Goal: Information Seeking & Learning: Learn about a topic

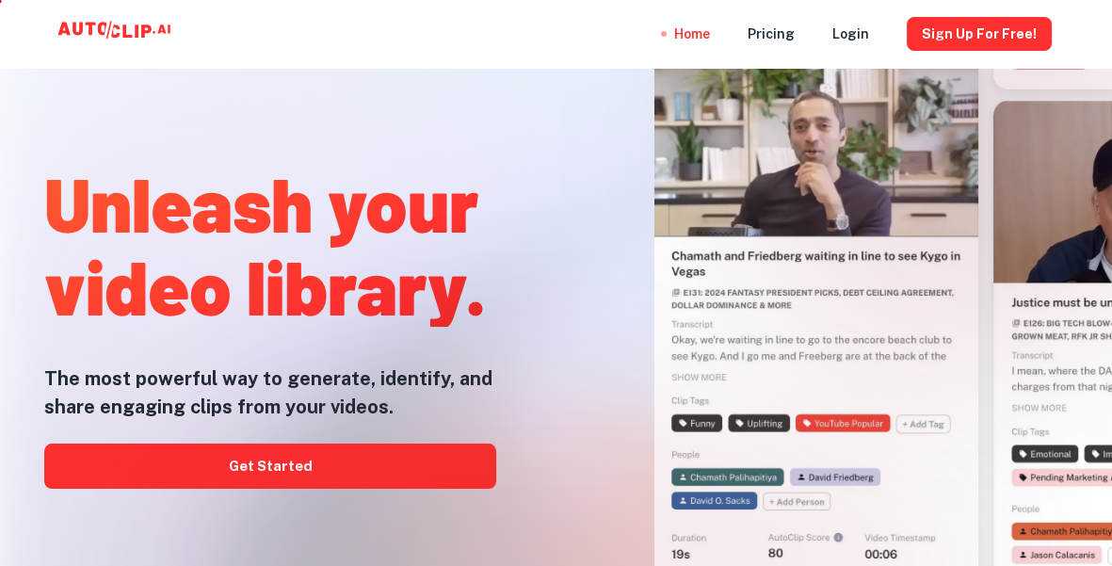
drag, startPoint x: 593, startPoint y: 205, endPoint x: 873, endPoint y: 274, distance: 288.0
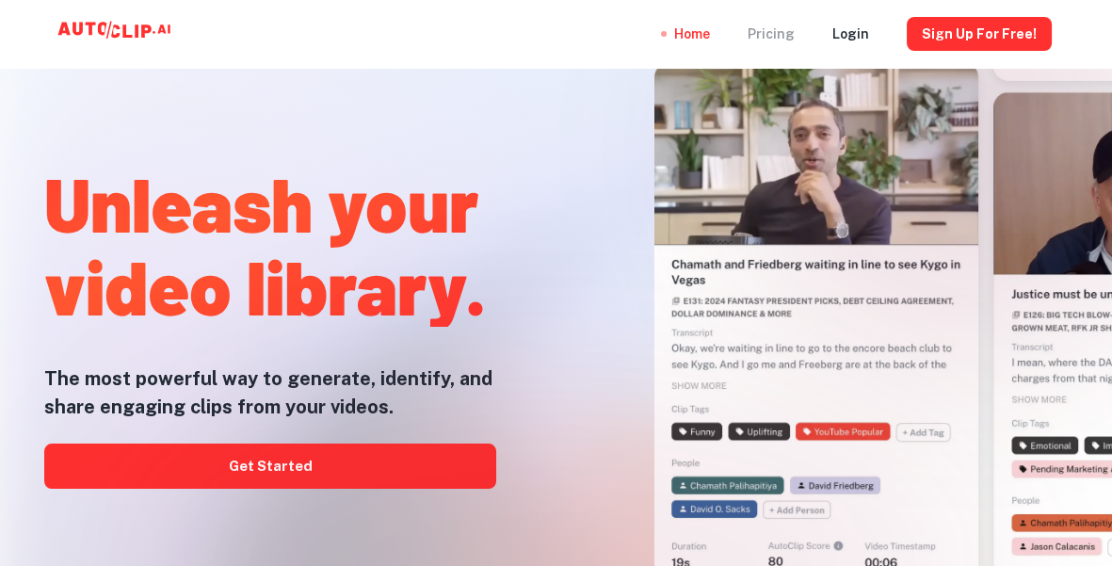
click at [795, 36] on div "Pricing" at bounding box center [771, 34] width 47 height 68
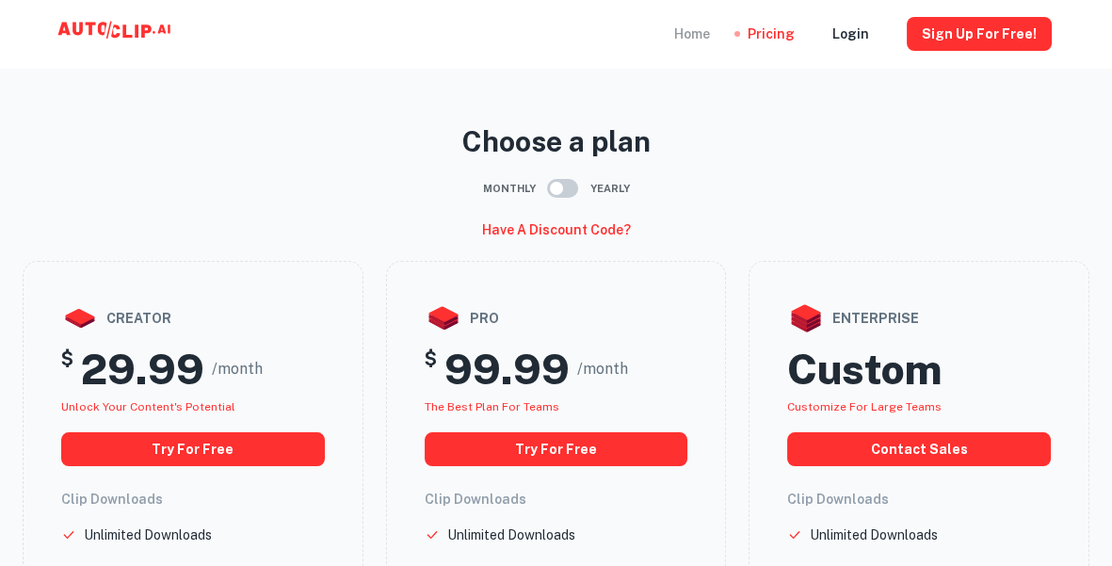
click at [701, 38] on div "Home" at bounding box center [692, 34] width 36 height 68
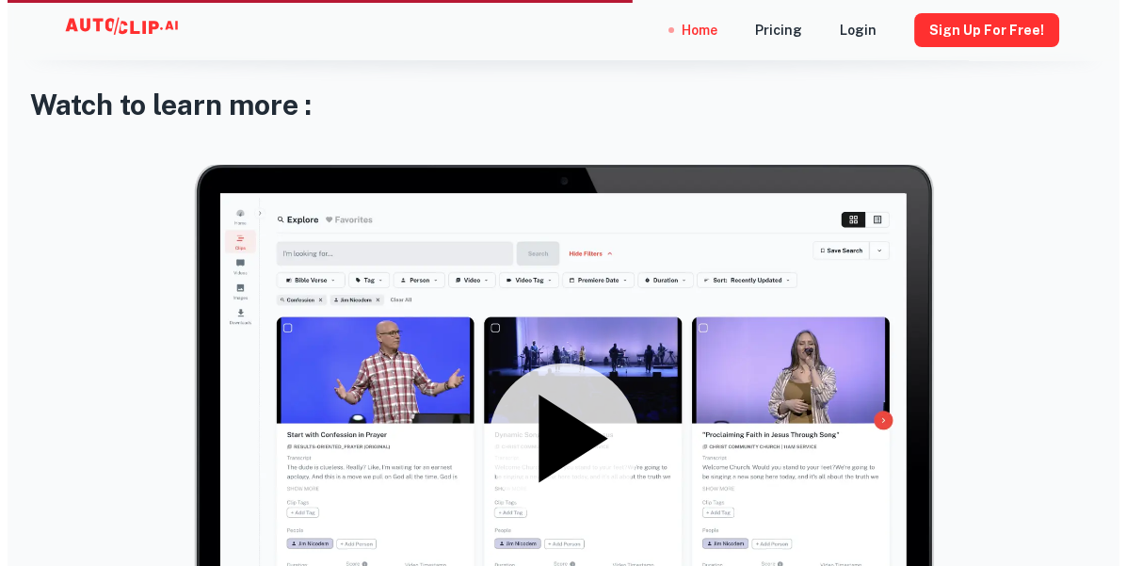
scroll to position [2322, 0]
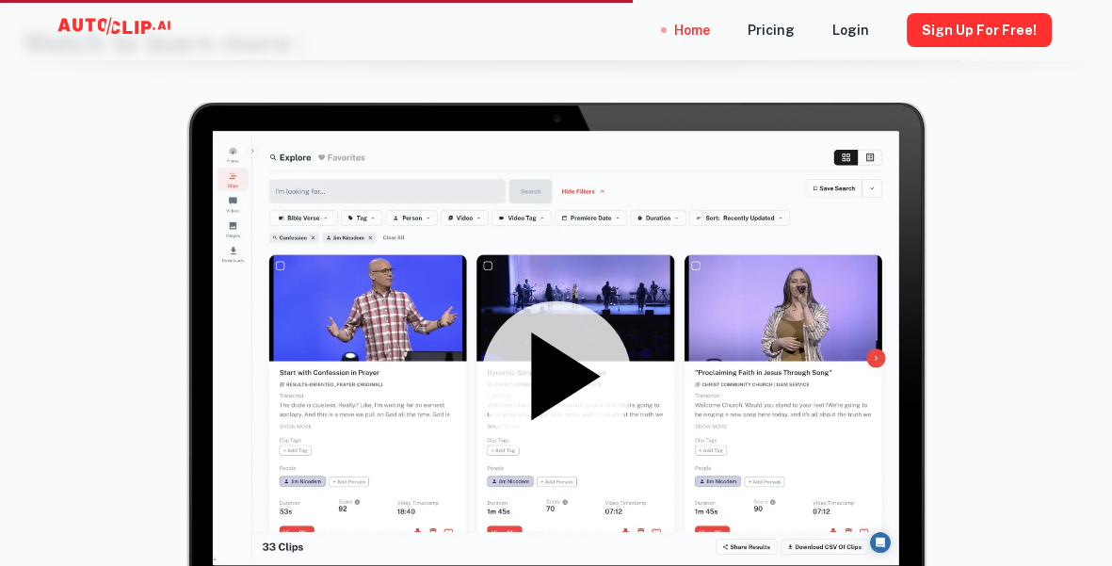
click at [566, 355] on icon at bounding box center [565, 376] width 69 height 88
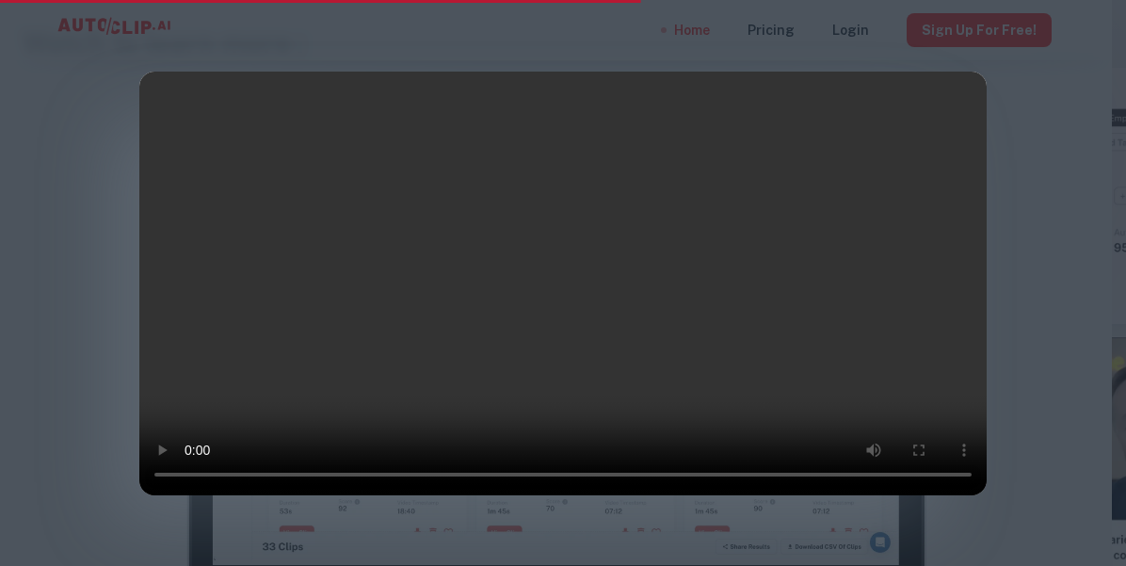
click at [403, 323] on video at bounding box center [563, 284] width 848 height 424
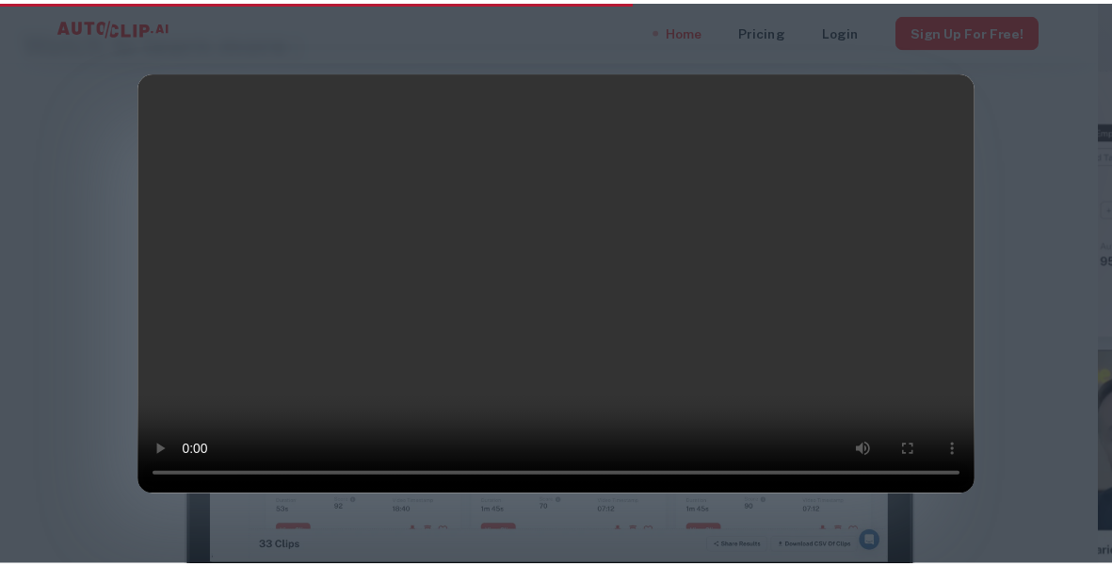
scroll to position [59, 0]
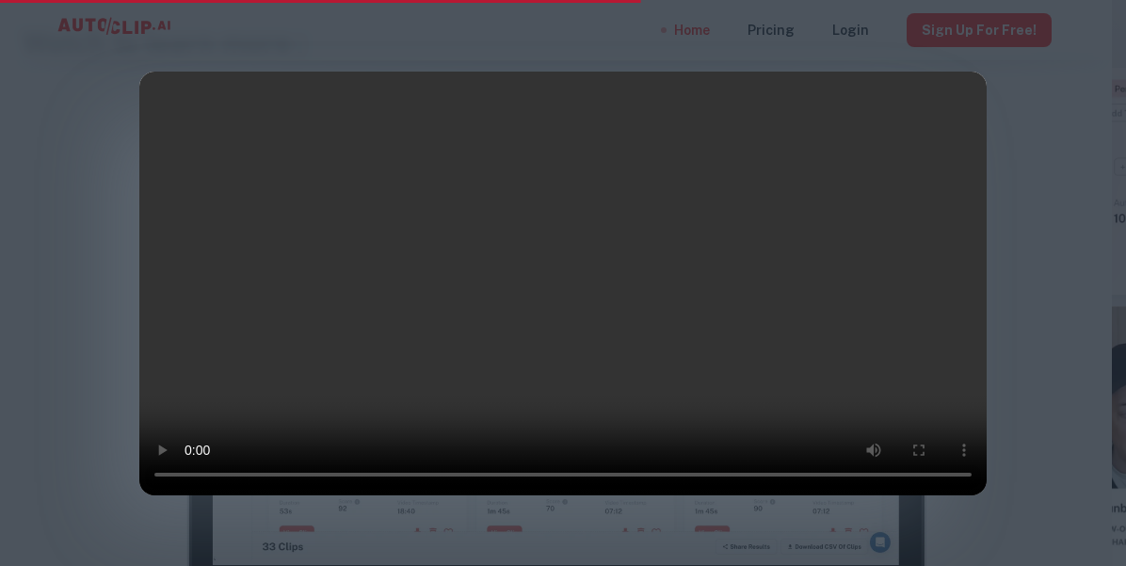
click at [1064, 270] on div at bounding box center [563, 283] width 1126 height 566
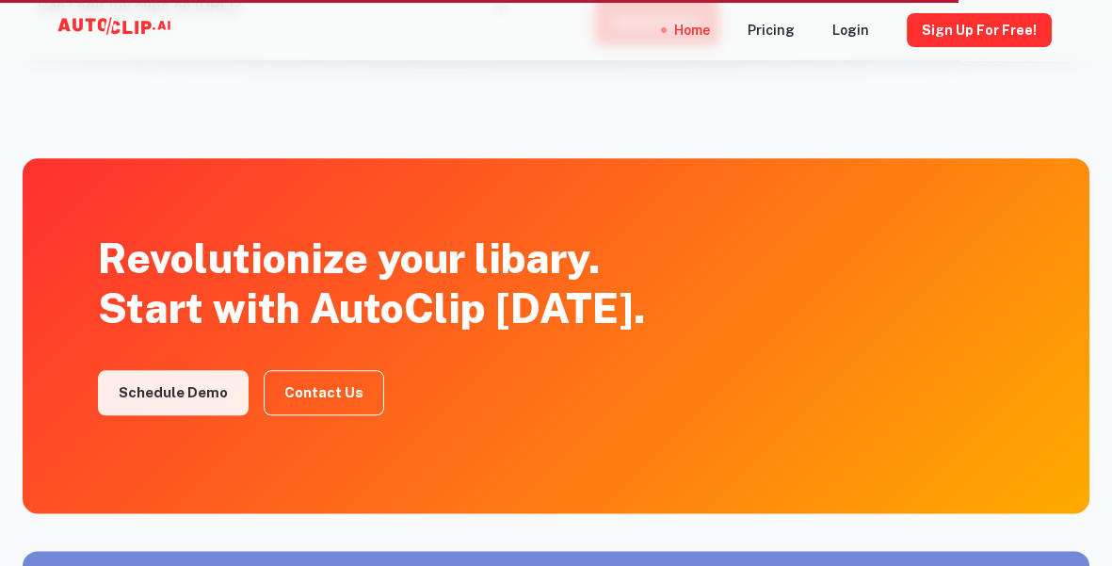
scroll to position [3203, 0]
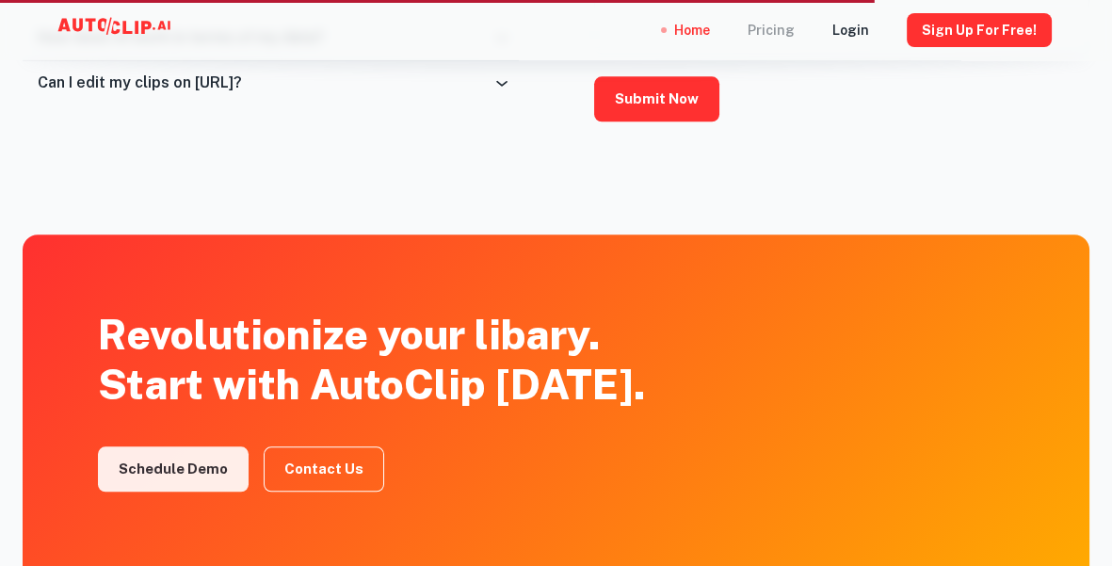
click at [793, 28] on div "Pricing" at bounding box center [771, 30] width 47 height 60
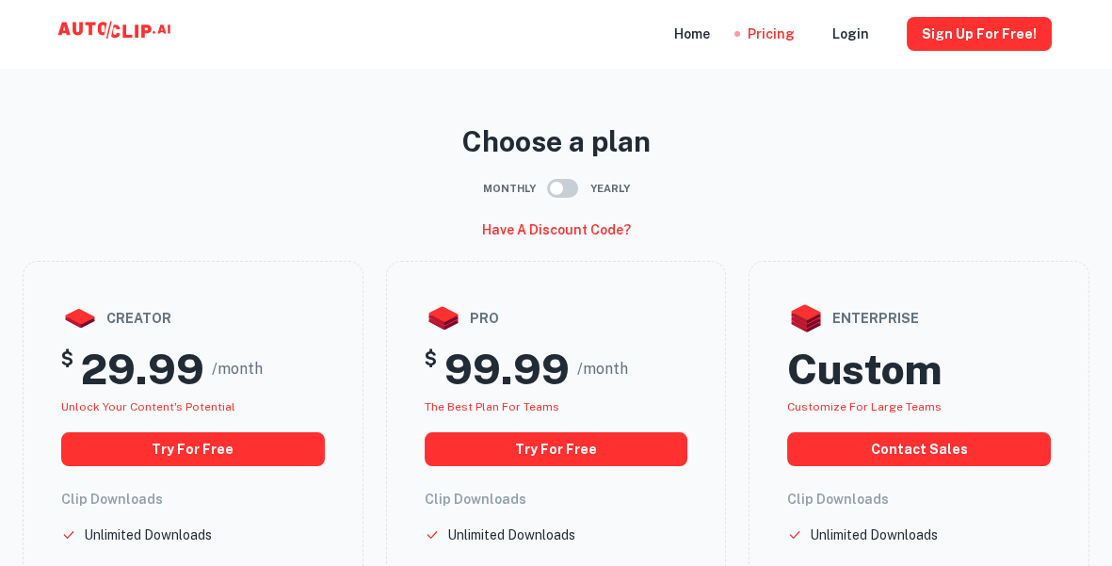
click at [565, 189] on input "checkbox" at bounding box center [556, 188] width 107 height 36
checkbox input "true"
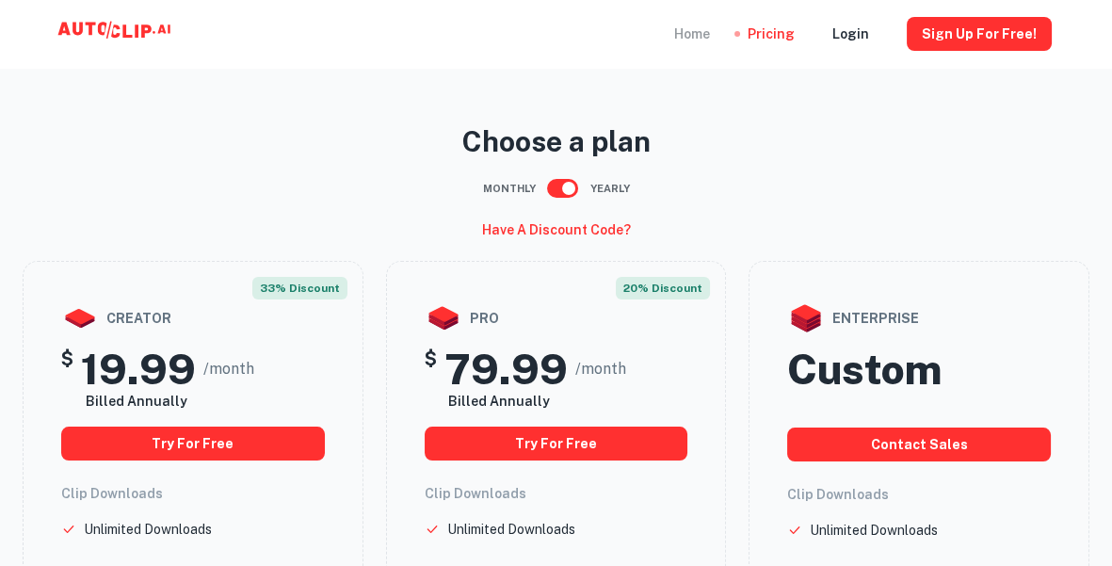
click at [704, 26] on div "Home" at bounding box center [692, 34] width 36 height 68
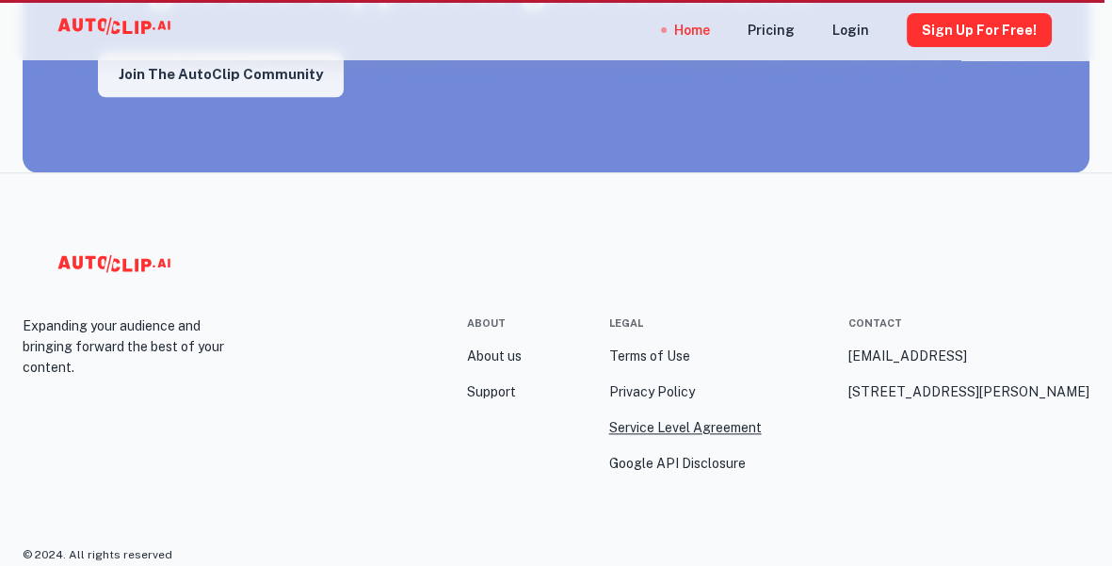
scroll to position [3139, 0]
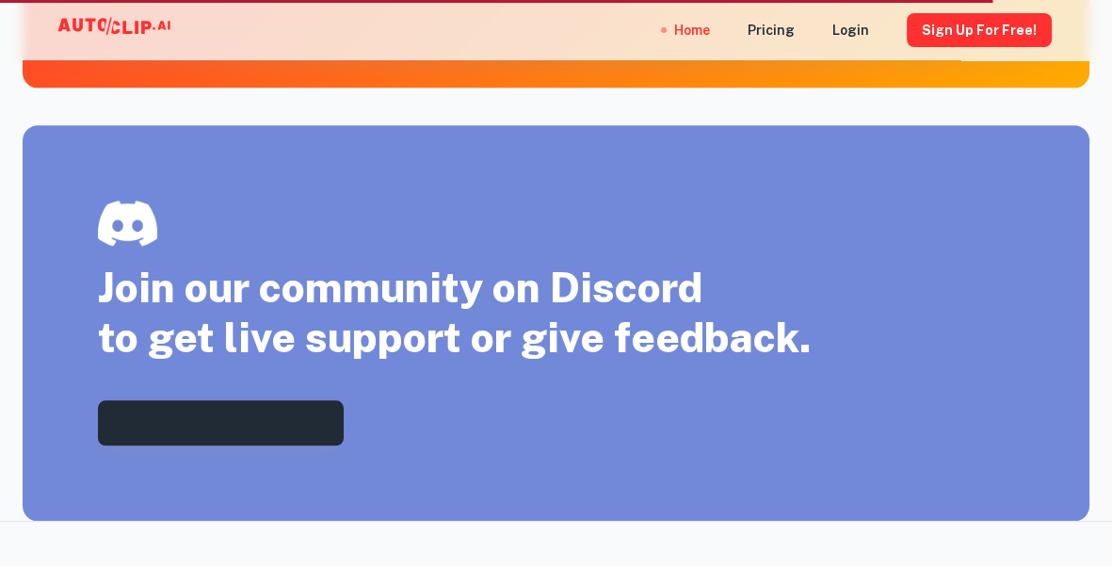
click at [290, 425] on link "Join the AutoClip Community" at bounding box center [221, 422] width 246 height 45
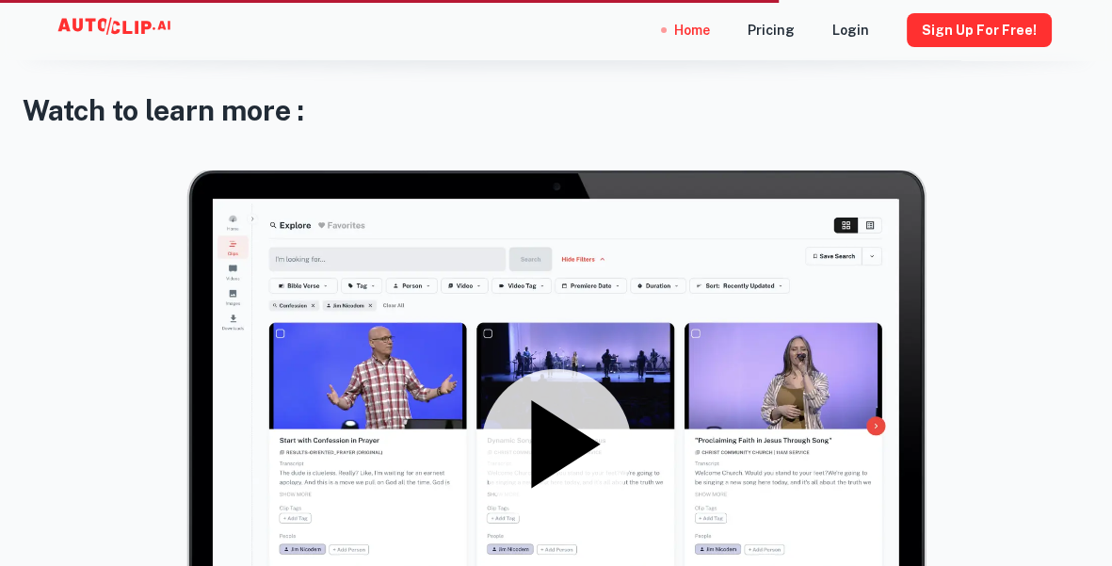
scroll to position [2199, 0]
